Goal: Communication & Community: Participate in discussion

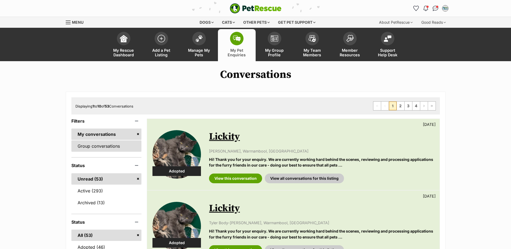
click at [114, 150] on link "Group conversations" at bounding box center [106, 145] width 70 height 11
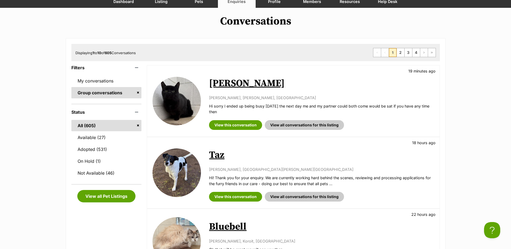
scroll to position [54, 0]
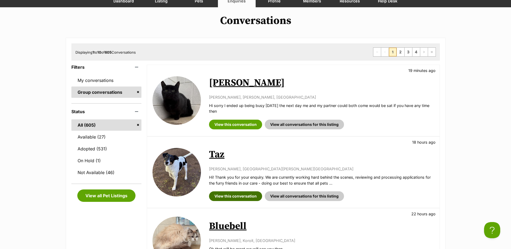
click at [236, 195] on link "View this conversation" at bounding box center [235, 196] width 53 height 10
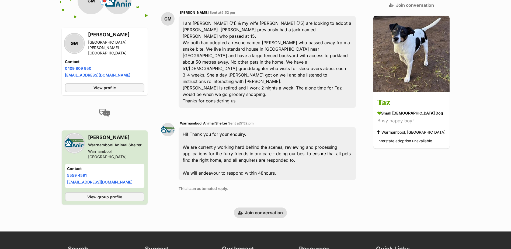
scroll to position [129, 0]
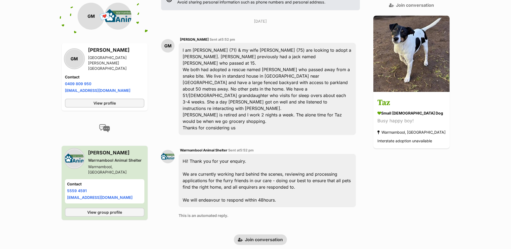
click at [274, 234] on link "Join conversation" at bounding box center [260, 239] width 53 height 10
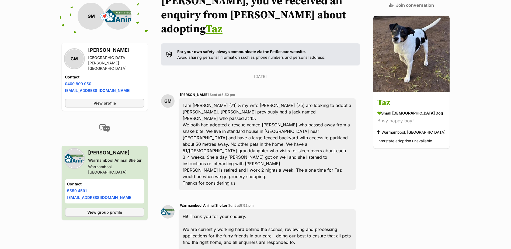
scroll to position [21, 0]
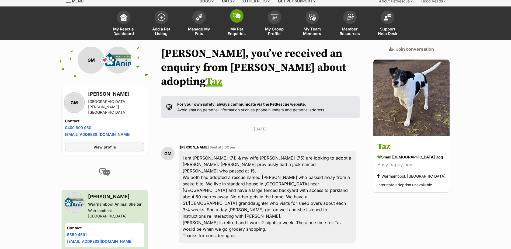
click at [240, 14] on img at bounding box center [237, 16] width 8 height 6
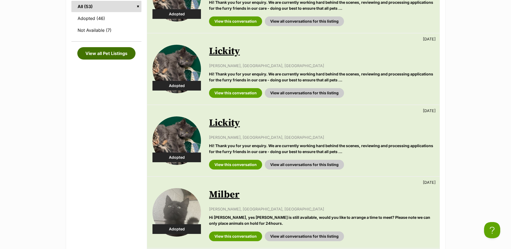
scroll to position [296, 0]
